Goal: Check status: Check status

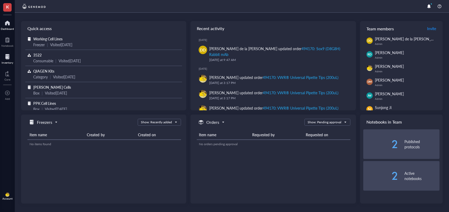
click at [7, 58] on div at bounding box center [8, 57] width 12 height 8
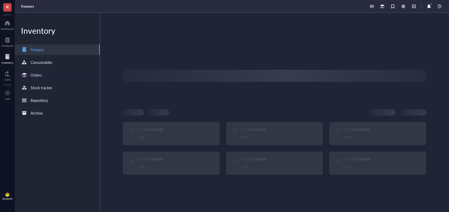
click at [51, 73] on div "Orders" at bounding box center [57, 75] width 85 height 11
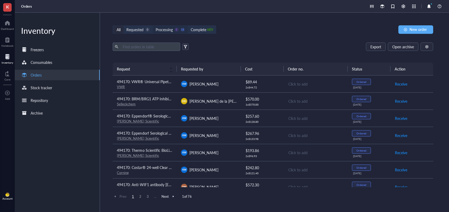
drag, startPoint x: 161, startPoint y: 32, endPoint x: 158, endPoint y: 35, distance: 4.1
click at [161, 32] on div "Processing" at bounding box center [164, 30] width 17 height 6
click at [153, 26] on input "Processing 0 18" at bounding box center [153, 26] width 0 height 0
click at [212, 103] on span "Daniel de la Nava" at bounding box center [224, 100] width 68 height 5
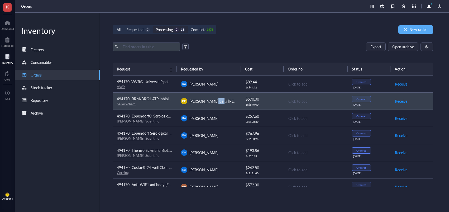
click at [212, 103] on span "Daniel de la Nava" at bounding box center [224, 100] width 68 height 5
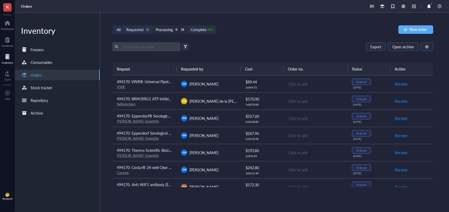
click at [241, 103] on td "$ 570.00 1 x $ 570.00" at bounding box center [262, 100] width 43 height 17
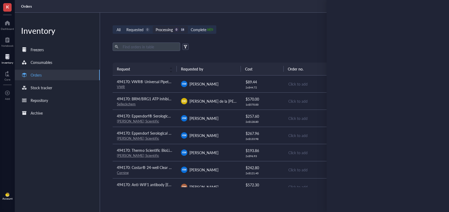
click at [231, 118] on div "KW Kelsey Wink" at bounding box center [209, 118] width 56 height 6
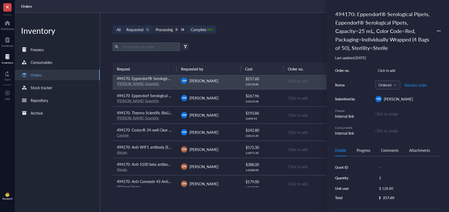
scroll to position [47, 0]
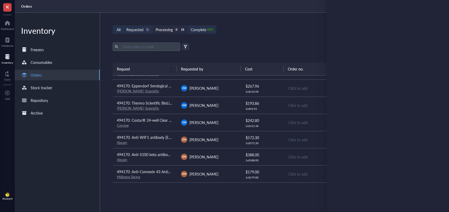
click at [225, 141] on div "DM Dana Messinger" at bounding box center [209, 140] width 56 height 6
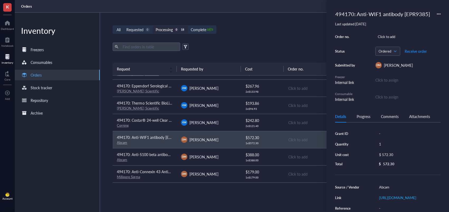
click at [227, 156] on div "DM Dana Messinger" at bounding box center [209, 157] width 56 height 6
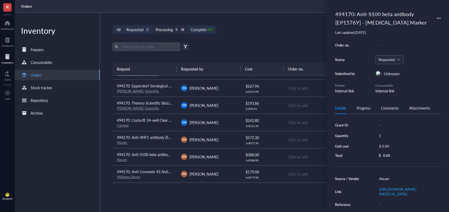
click at [228, 172] on div "DM Dana Messinger" at bounding box center [209, 174] width 56 height 6
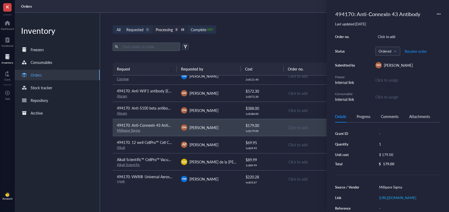
scroll to position [96, 0]
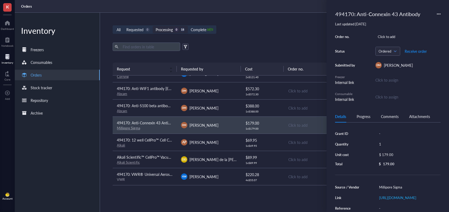
click at [224, 145] on div "AP Ashley Pearson" at bounding box center [209, 142] width 56 height 6
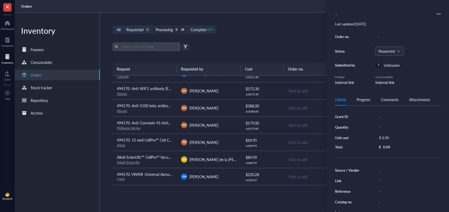
click at [228, 159] on div "DD Daniel de la Nava" at bounding box center [209, 159] width 56 height 6
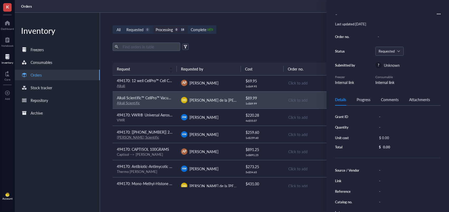
scroll to position [157, 0]
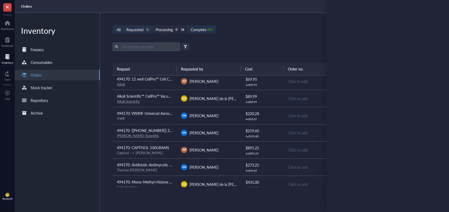
click at [228, 128] on td "KW Kelsey Wink" at bounding box center [209, 132] width 64 height 17
click at [226, 151] on div "AP Ashley Pearson" at bounding box center [209, 150] width 56 height 6
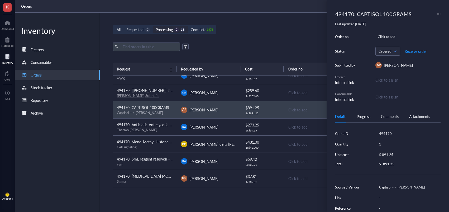
scroll to position [0, 0]
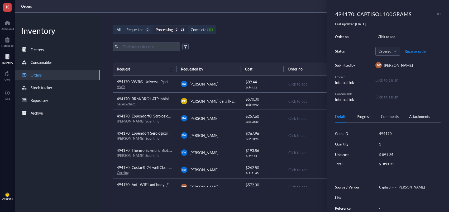
click at [215, 185] on span "Dana Messinger" at bounding box center [204, 186] width 29 height 5
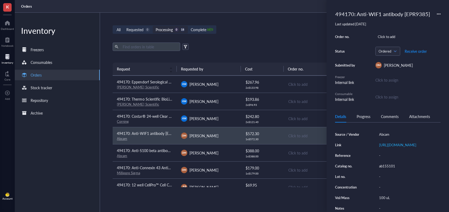
scroll to position [53, 0]
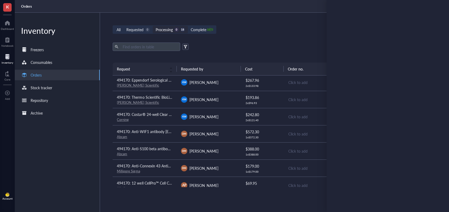
click at [159, 149] on span "494170: Anti-S100 beta antibody [EP1576Y] - Astrocyte Marker" at bounding box center [176, 148] width 118 height 5
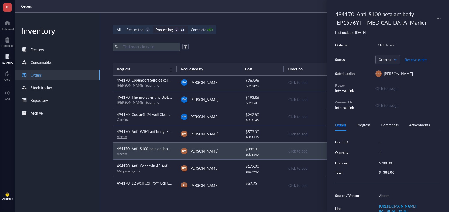
click at [415, 60] on span "Receive order" at bounding box center [416, 60] width 22 height 4
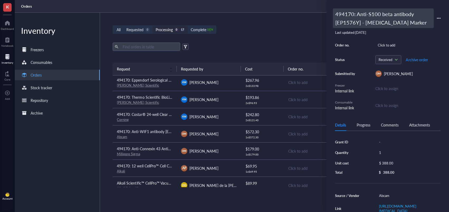
click at [373, 16] on div "494170: Anti-S100 beta antibody [EP1576Y] - Astrocyte Marker" at bounding box center [383, 18] width 101 height 20
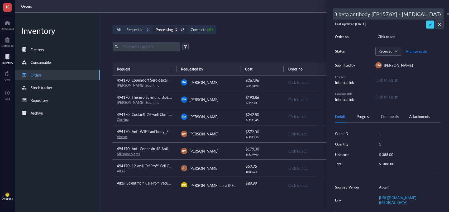
scroll to position [0, 0]
drag, startPoint x: 364, startPoint y: 14, endPoint x: 352, endPoint y: 10, distance: 12.2
click at [310, 9] on div "K Dashboard Notebook Inventory Core To pick up a draggable item, press the spac…" at bounding box center [224, 106] width 449 height 212
click at [359, 13] on input "494170: Anti-S100 beta antibody [EP1576Y] - Astrocyte Marker" at bounding box center [389, 14] width 110 height 11
drag, startPoint x: 356, startPoint y: 14, endPoint x: 413, endPoint y: 15, distance: 56.8
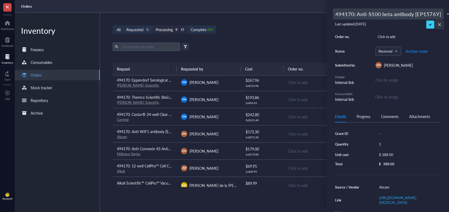
click at [413, 15] on input "494170: Anti-S100 beta antibody [EP1576Y] - Astrocyte Marker" at bounding box center [389, 14] width 110 height 11
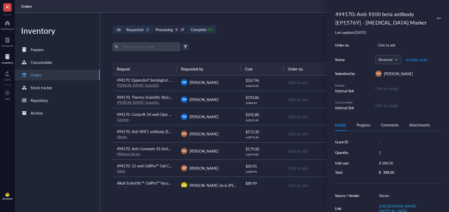
click at [171, 133] on span "494170: Anti-WIF1 antibody [EPR9385]" at bounding box center [149, 131] width 65 height 5
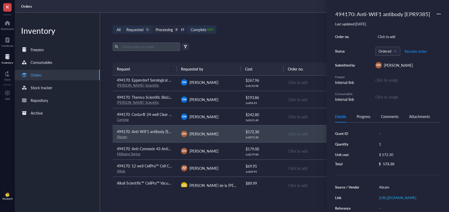
click at [174, 156] on td "494170: Anti-Connexin 43 Antibody Millipore Sigma" at bounding box center [145, 150] width 64 height 17
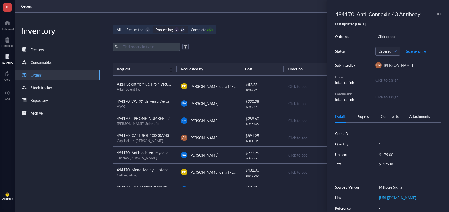
scroll to position [180, 0]
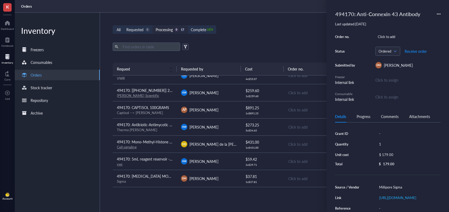
drag, startPoint x: 201, startPoint y: 31, endPoint x: 201, endPoint y: 34, distance: 2.9
click at [201, 31] on div "Complete" at bounding box center [199, 30] width 16 height 6
click at [188, 26] on input "Complete 1874" at bounding box center [188, 26] width 0 height 0
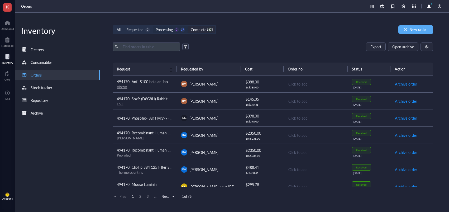
drag, startPoint x: 173, startPoint y: 32, endPoint x: 169, endPoint y: 31, distance: 3.7
click at [173, 32] on div "Processing" at bounding box center [164, 30] width 17 height 6
click at [153, 26] on input "Processing 0 17" at bounding box center [153, 26] width 0 height 0
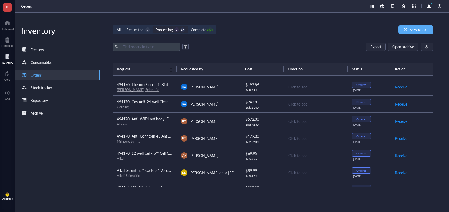
scroll to position [68, 0]
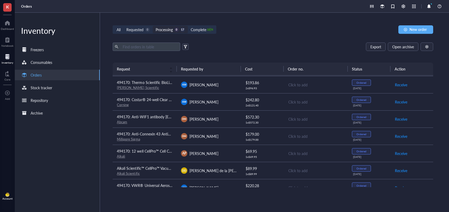
drag, startPoint x: 148, startPoint y: 31, endPoint x: 149, endPoint y: 34, distance: 3.3
click at [148, 31] on div "0" at bounding box center [147, 29] width 4 height 4
click at [124, 26] on input "Requested 0" at bounding box center [124, 26] width 0 height 0
